Goal: Task Accomplishment & Management: Manage account settings

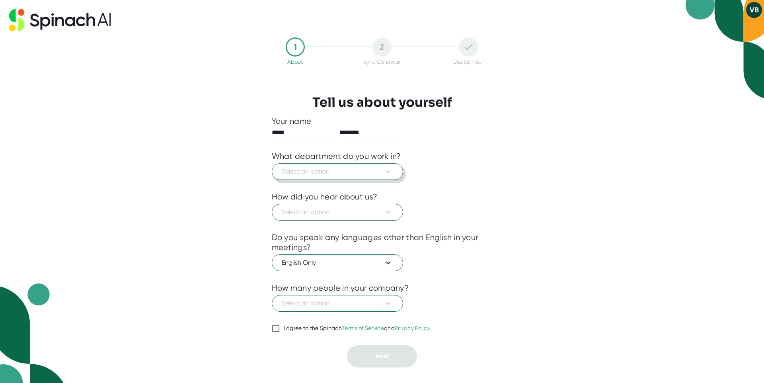
click at [355, 172] on span "Select an option" at bounding box center [337, 172] width 111 height 10
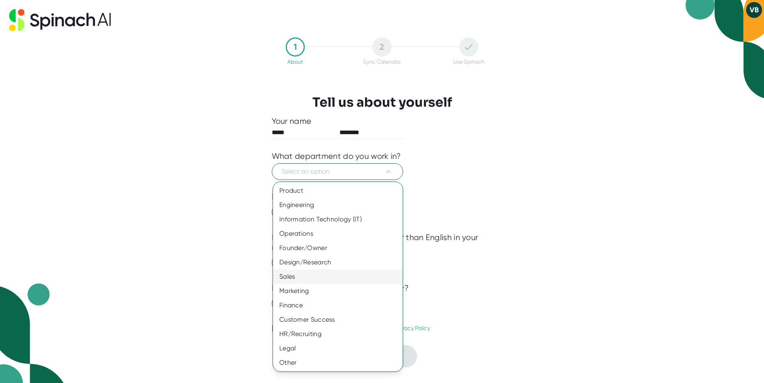
click at [350, 272] on div "Sales" at bounding box center [338, 276] width 130 height 14
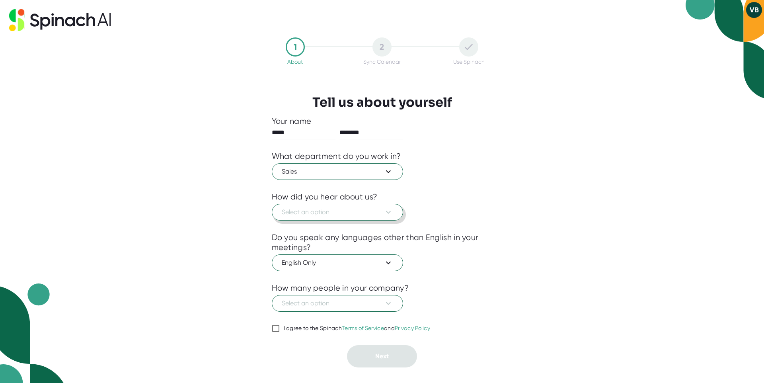
click at [354, 211] on span "Select an option" at bounding box center [337, 212] width 111 height 10
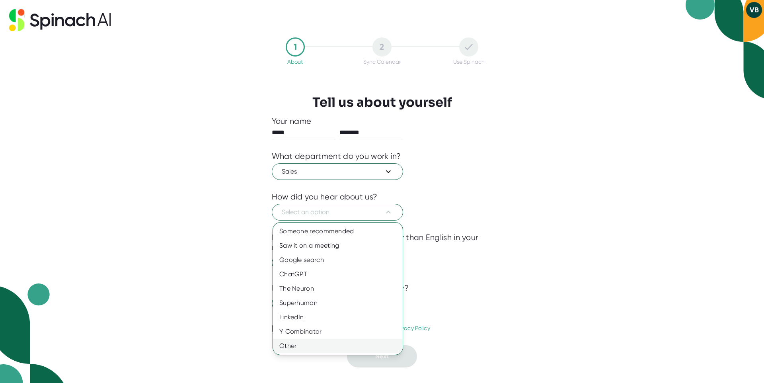
click at [344, 347] on div "Other" at bounding box center [338, 345] width 130 height 14
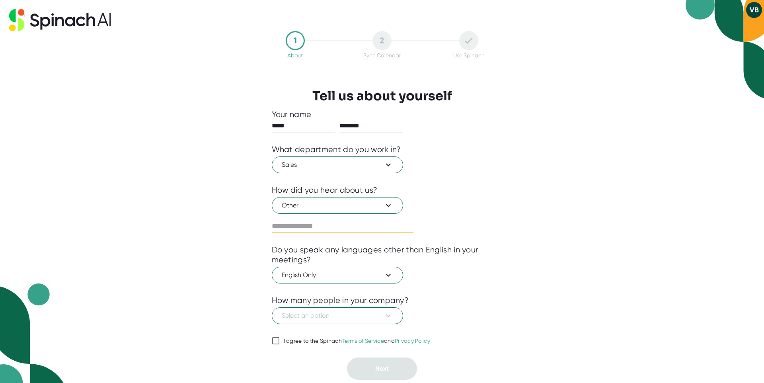
click at [334, 227] on input "text" at bounding box center [343, 226] width 142 height 13
type input "**********"
click at [371, 318] on span "Select an option" at bounding box center [337, 316] width 111 height 10
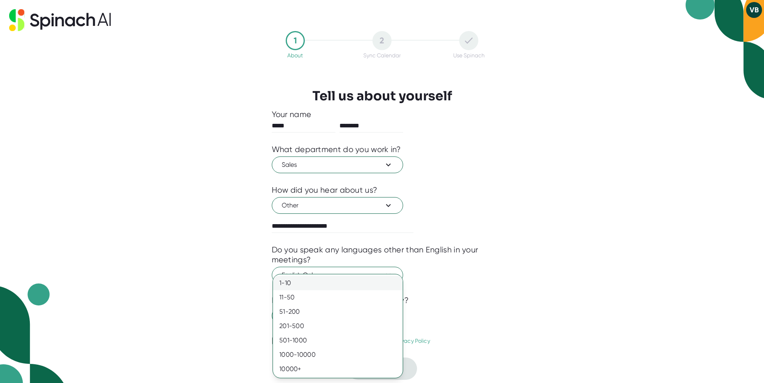
click at [327, 282] on div "1-10" at bounding box center [338, 283] width 130 height 14
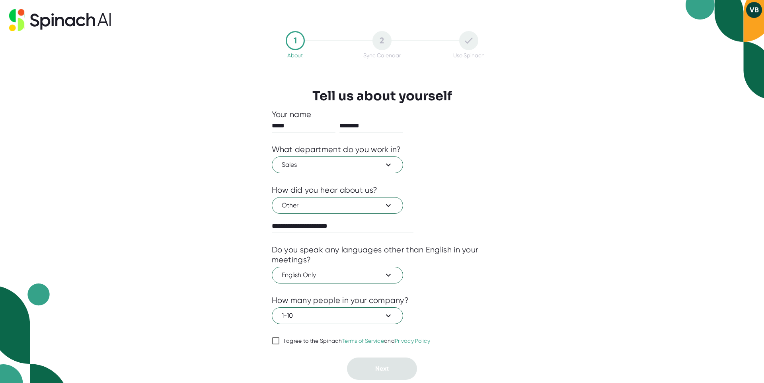
click at [279, 340] on input "I agree to the Spinach Terms of Service and Privacy Policy" at bounding box center [276, 341] width 8 height 10
checkbox input "true"
click at [387, 375] on button "Next" at bounding box center [382, 368] width 70 height 22
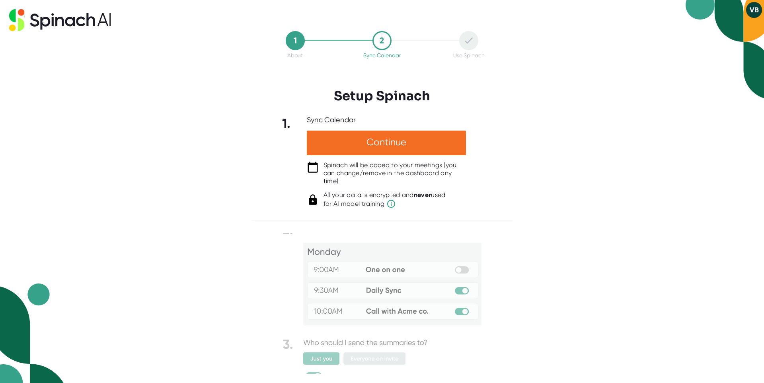
scroll to position [5, 0]
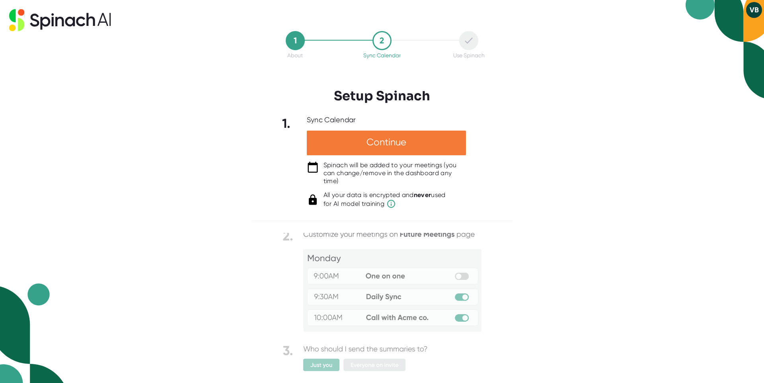
click at [405, 149] on div "Continue" at bounding box center [386, 142] width 159 height 25
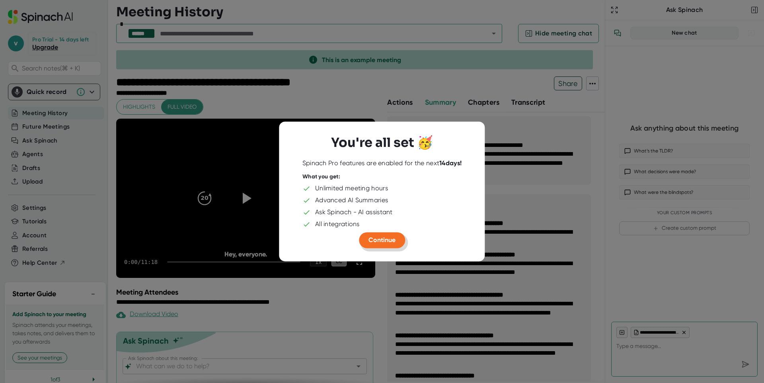
click at [391, 241] on span "Continue" at bounding box center [381, 240] width 27 height 8
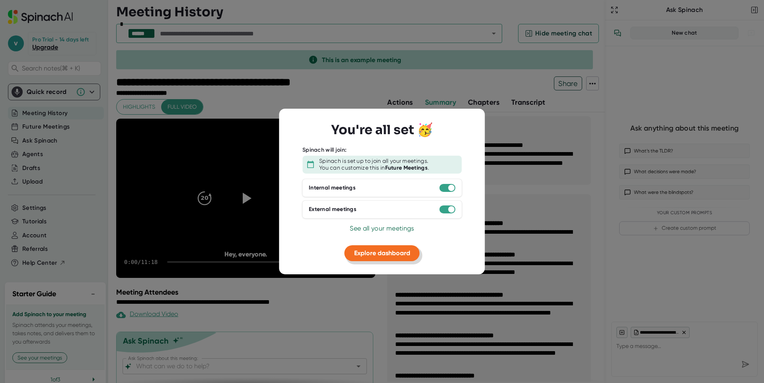
click at [390, 253] on span "Explore dashboard" at bounding box center [382, 253] width 56 height 8
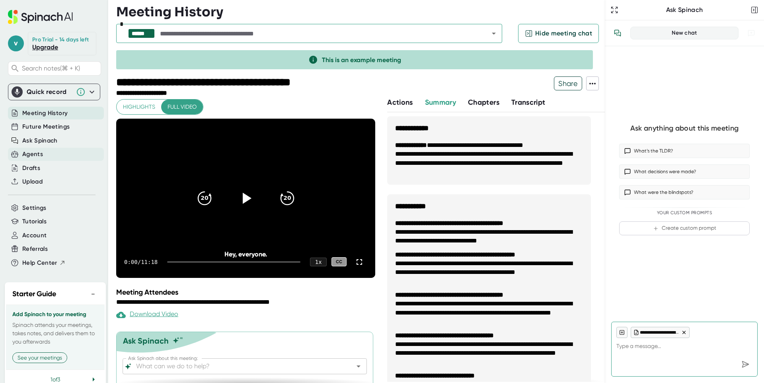
type textarea "x"
click at [39, 159] on div "Agents" at bounding box center [32, 154] width 21 height 9
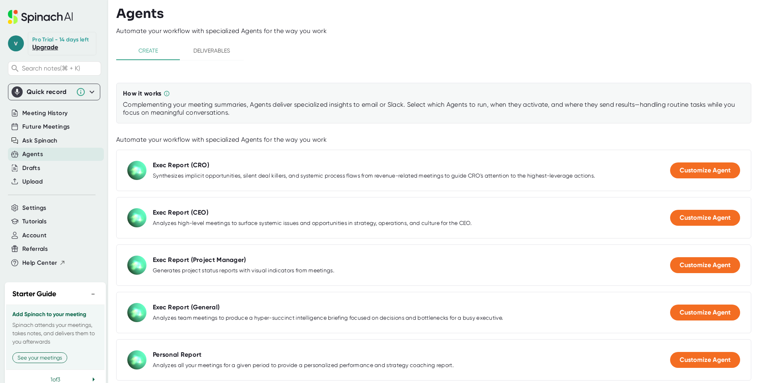
click at [15, 46] on span "v" at bounding box center [16, 43] width 16 height 16
click at [30, 80] on b "Edit Profile" at bounding box center [39, 82] width 26 height 7
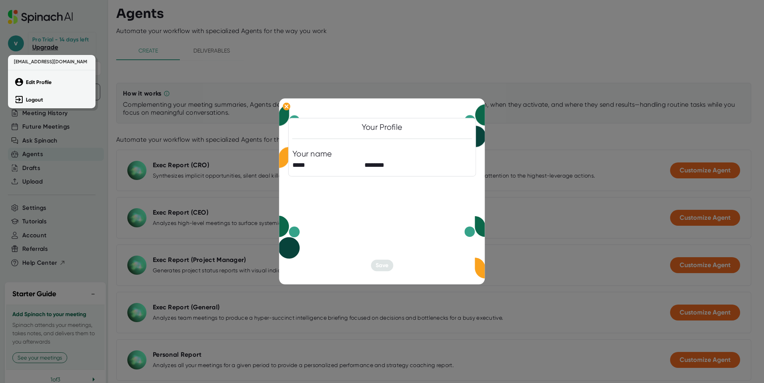
click at [374, 164] on div at bounding box center [382, 191] width 764 height 383
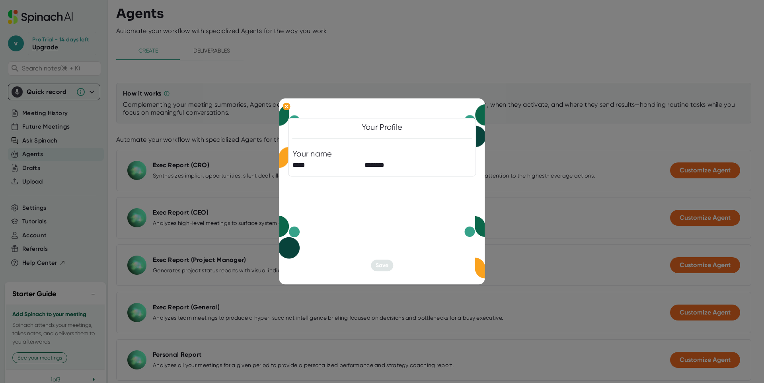
drag, startPoint x: 226, startPoint y: 68, endPoint x: 202, endPoint y: 77, distance: 26.4
click at [226, 68] on div at bounding box center [382, 191] width 764 height 383
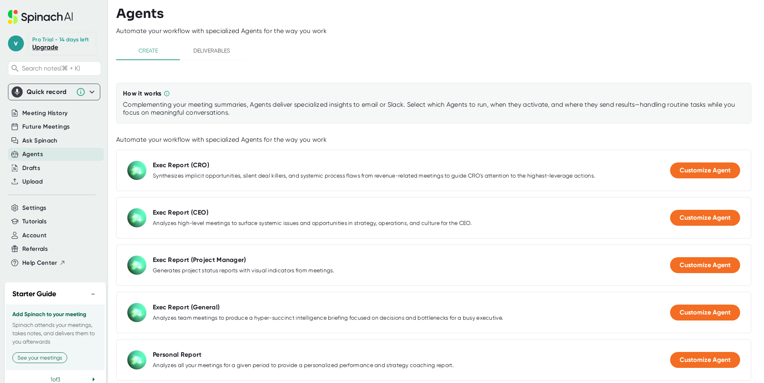
click at [45, 96] on div "Quick record" at bounding box center [49, 92] width 45 height 8
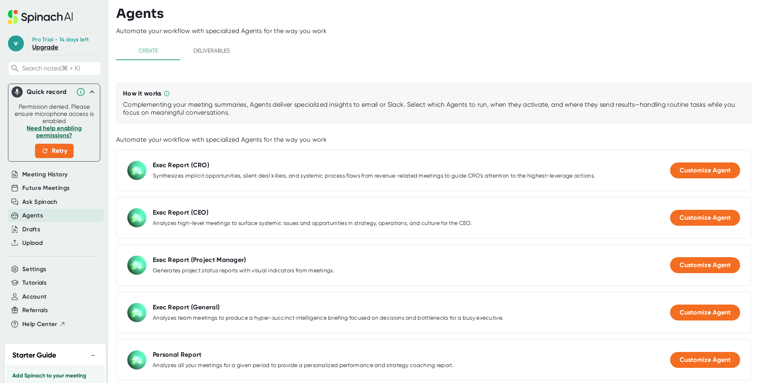
drag, startPoint x: 93, startPoint y: 96, endPoint x: 88, endPoint y: 96, distance: 4.4
click at [92, 96] on div "Quick record Permission denied. Please ensure microphone access is enabled Need…" at bounding box center [54, 123] width 92 height 78
click at [88, 96] on icon at bounding box center [92, 92] width 10 height 10
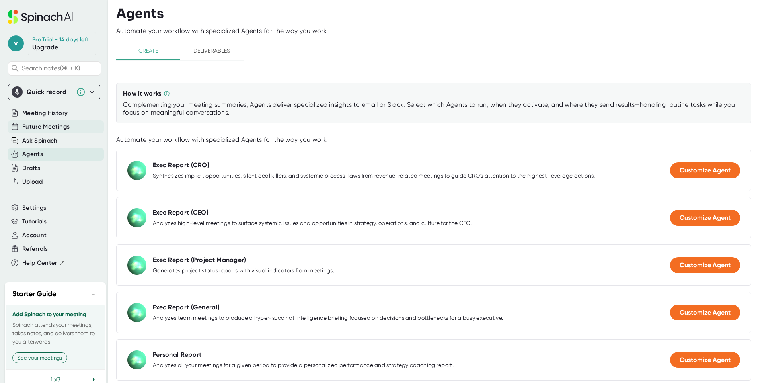
click at [61, 131] on span "Future Meetings" at bounding box center [45, 126] width 47 height 9
